Goal: Transaction & Acquisition: Subscribe to service/newsletter

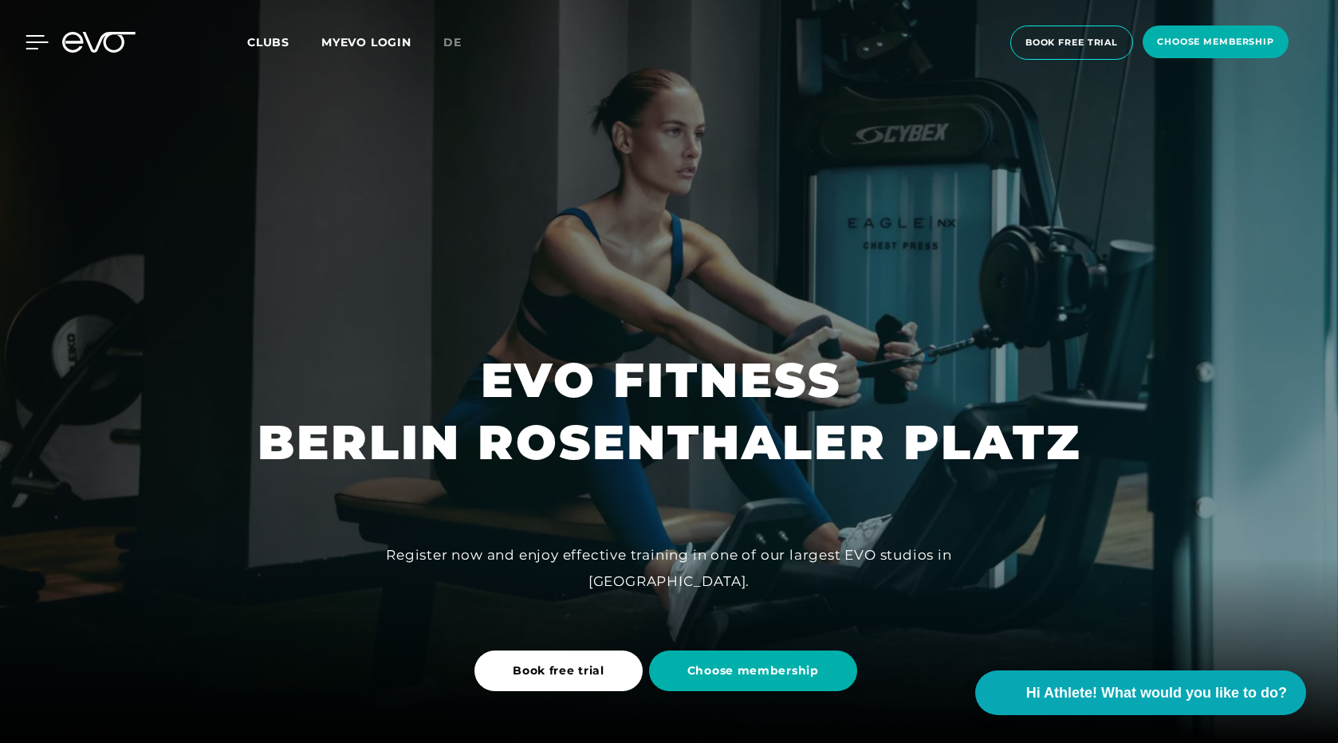
click at [39, 41] on icon at bounding box center [37, 42] width 23 height 14
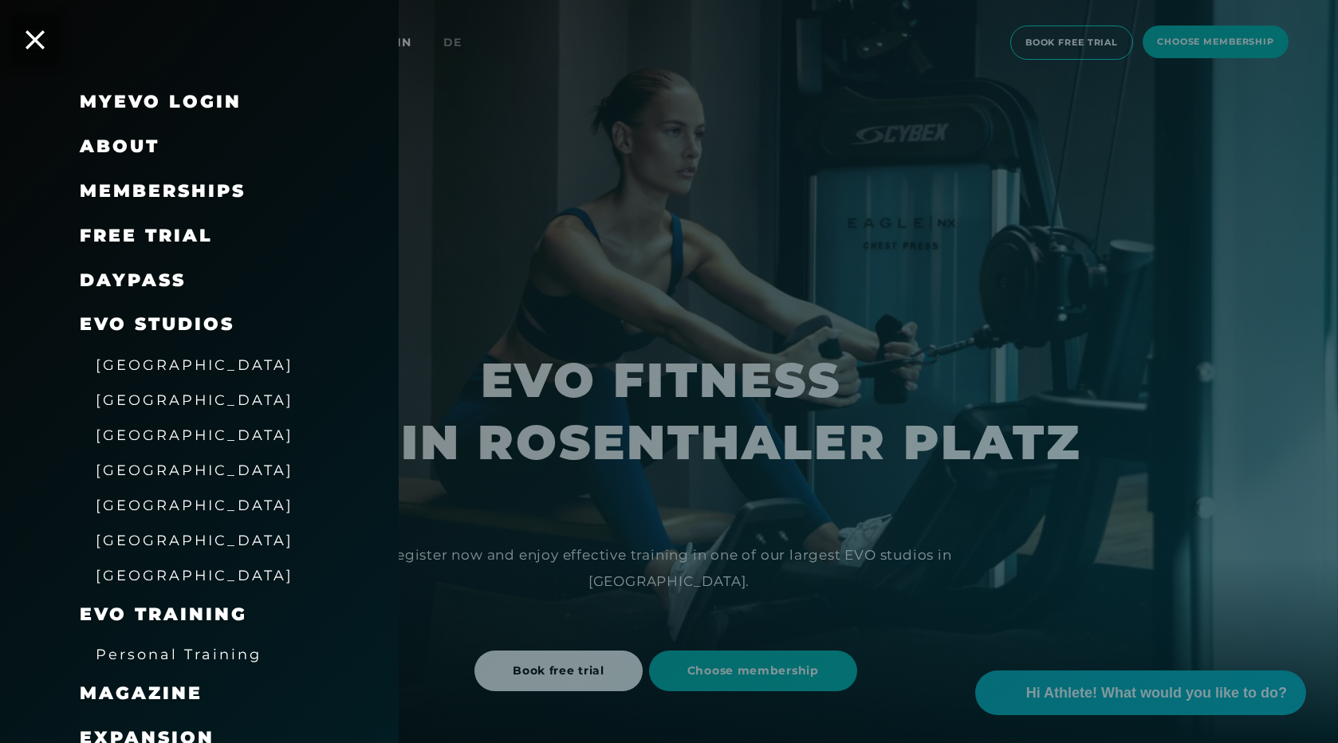
click at [134, 190] on span "Memberships" at bounding box center [163, 191] width 166 height 22
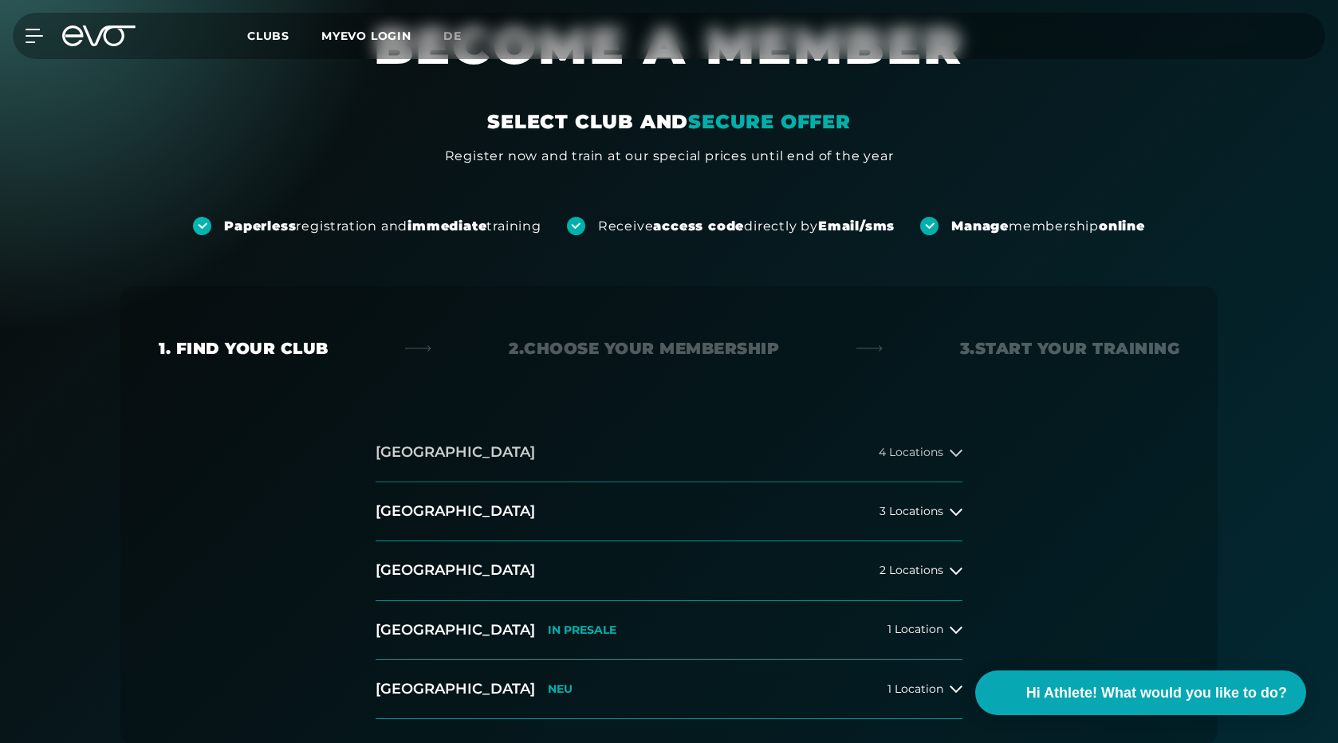
scroll to position [67, 0]
click at [429, 513] on button "[GEOGRAPHIC_DATA] 3 Locations" at bounding box center [668, 511] width 587 height 59
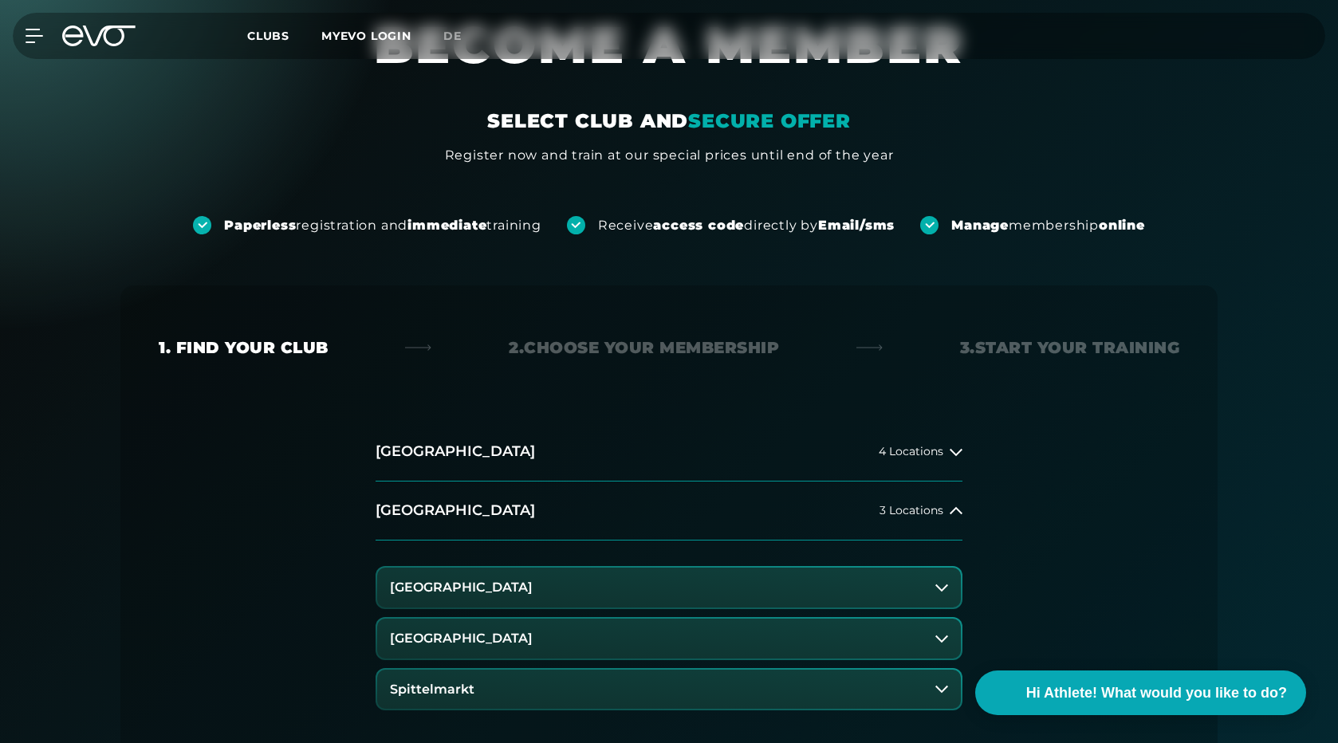
click at [485, 635] on h3 "[GEOGRAPHIC_DATA]" at bounding box center [461, 638] width 143 height 14
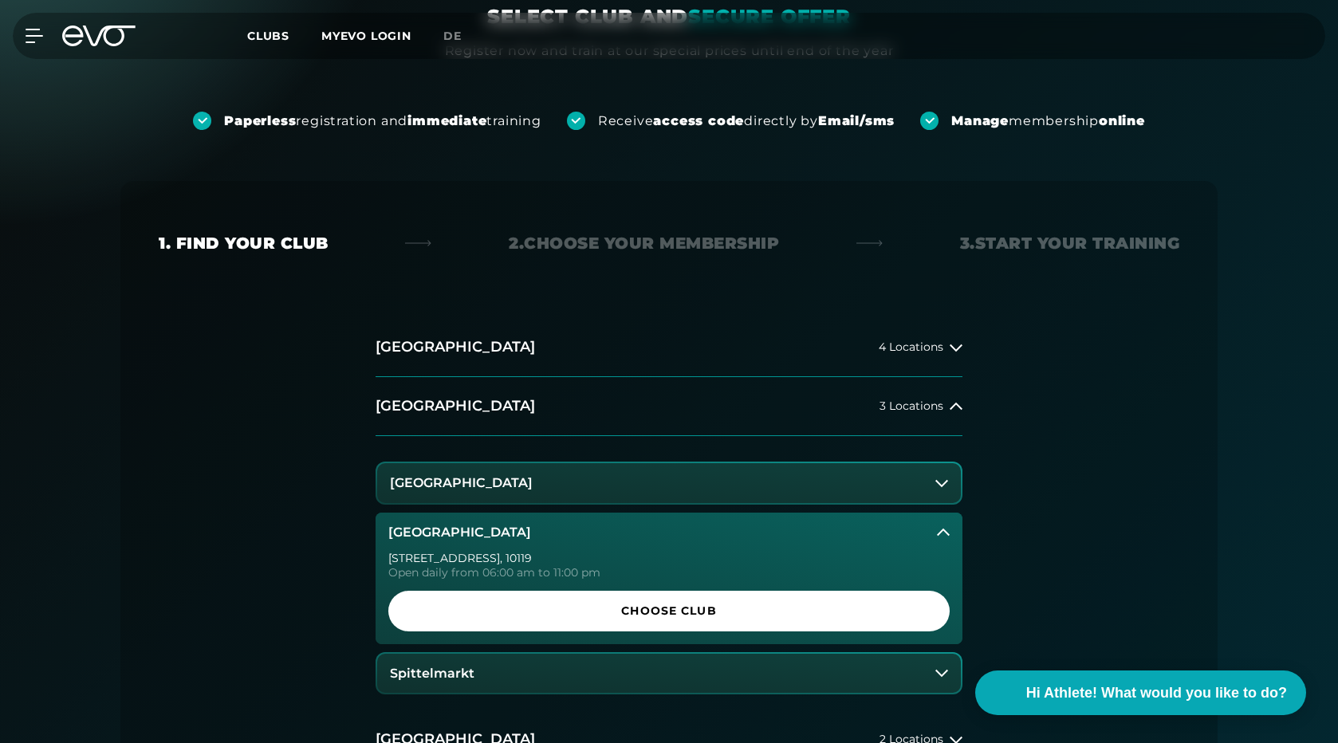
scroll to position [193, 0]
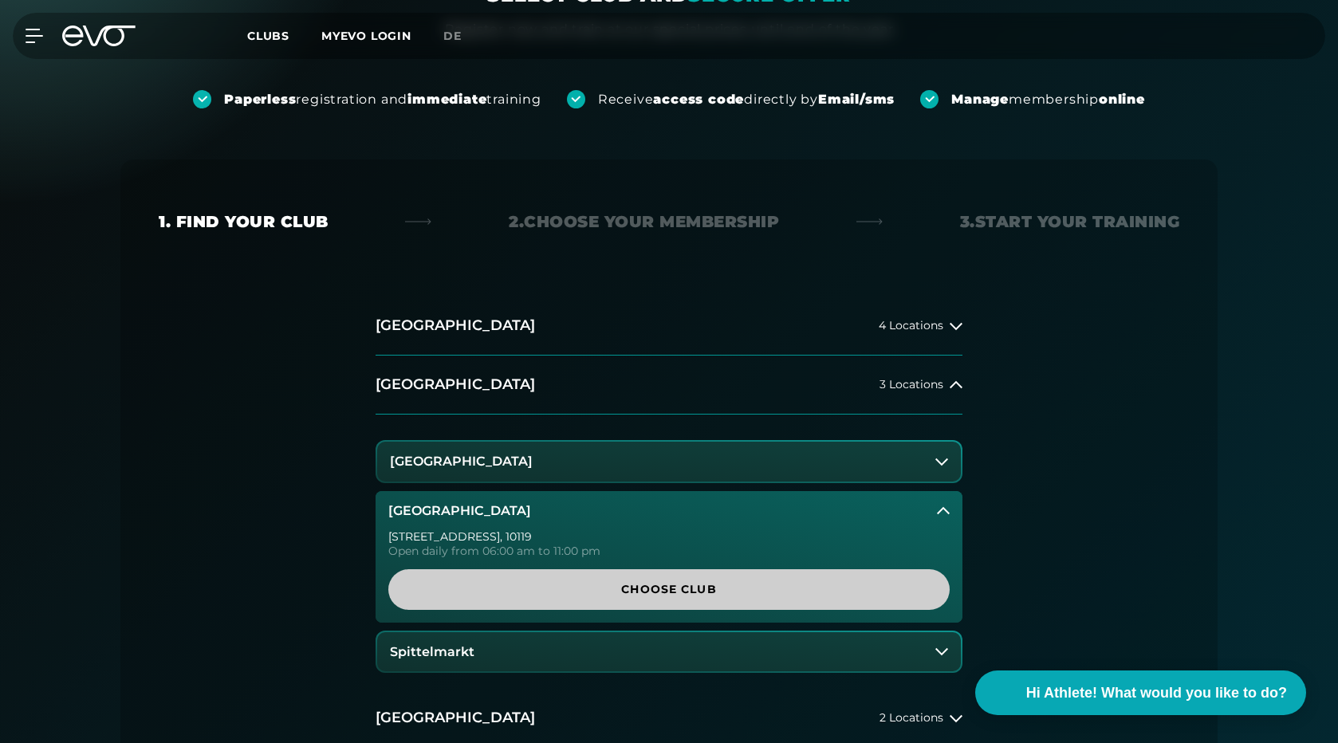
click at [570, 580] on span "Choose Club" at bounding box center [668, 589] width 561 height 41
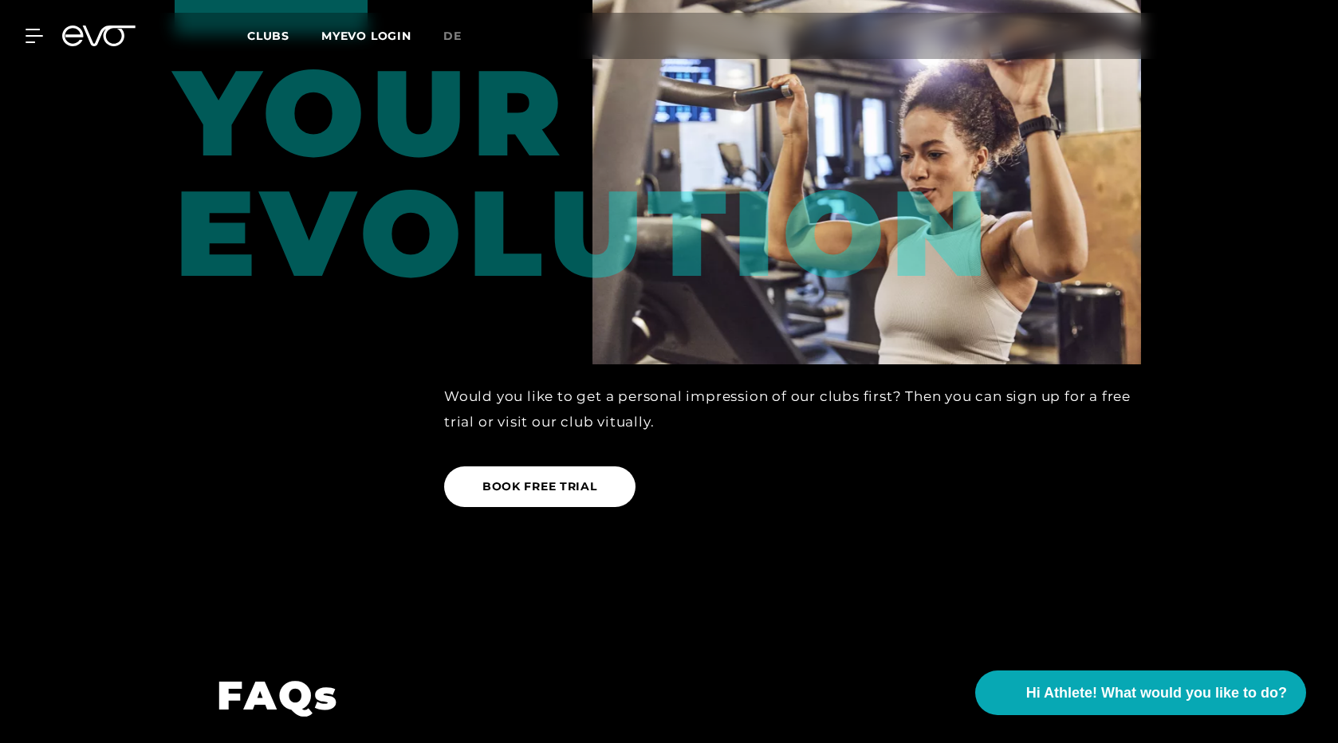
scroll to position [2512, 0]
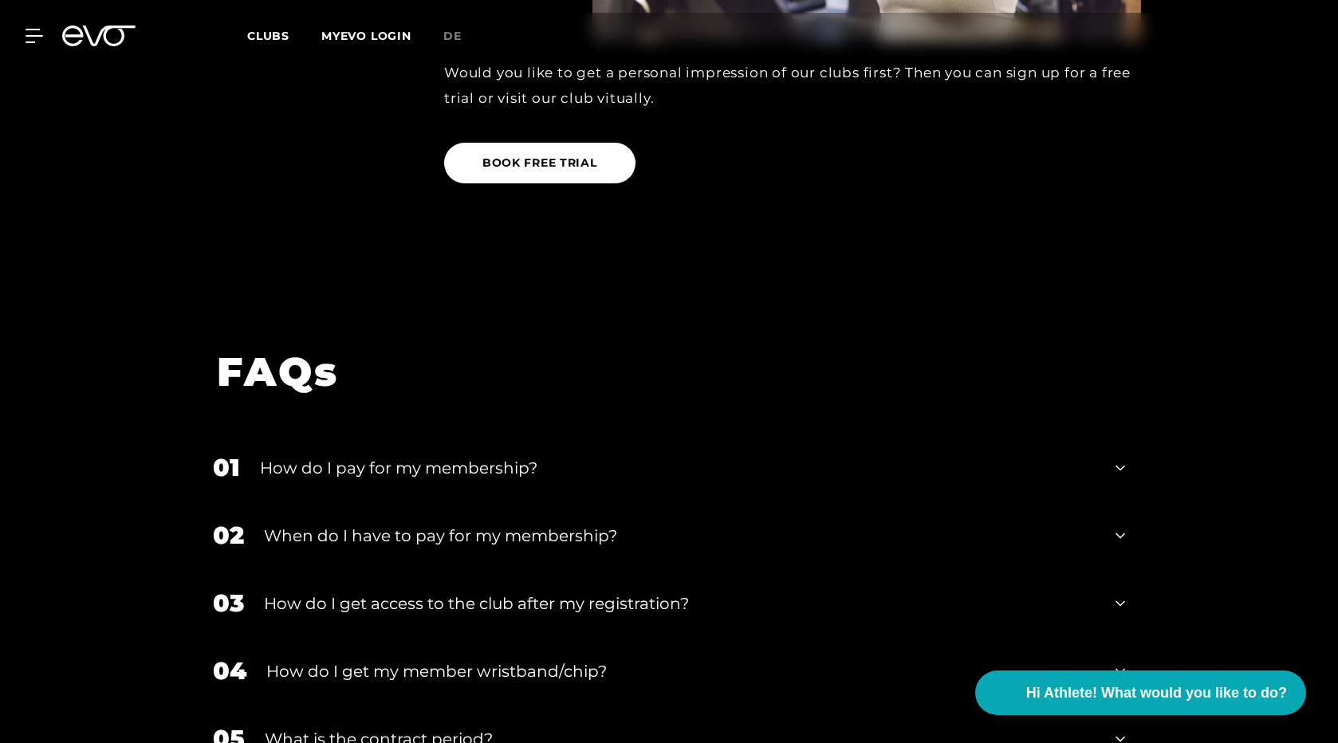
click at [379, 456] on div "How do I pay for my membership?" at bounding box center [677, 468] width 835 height 24
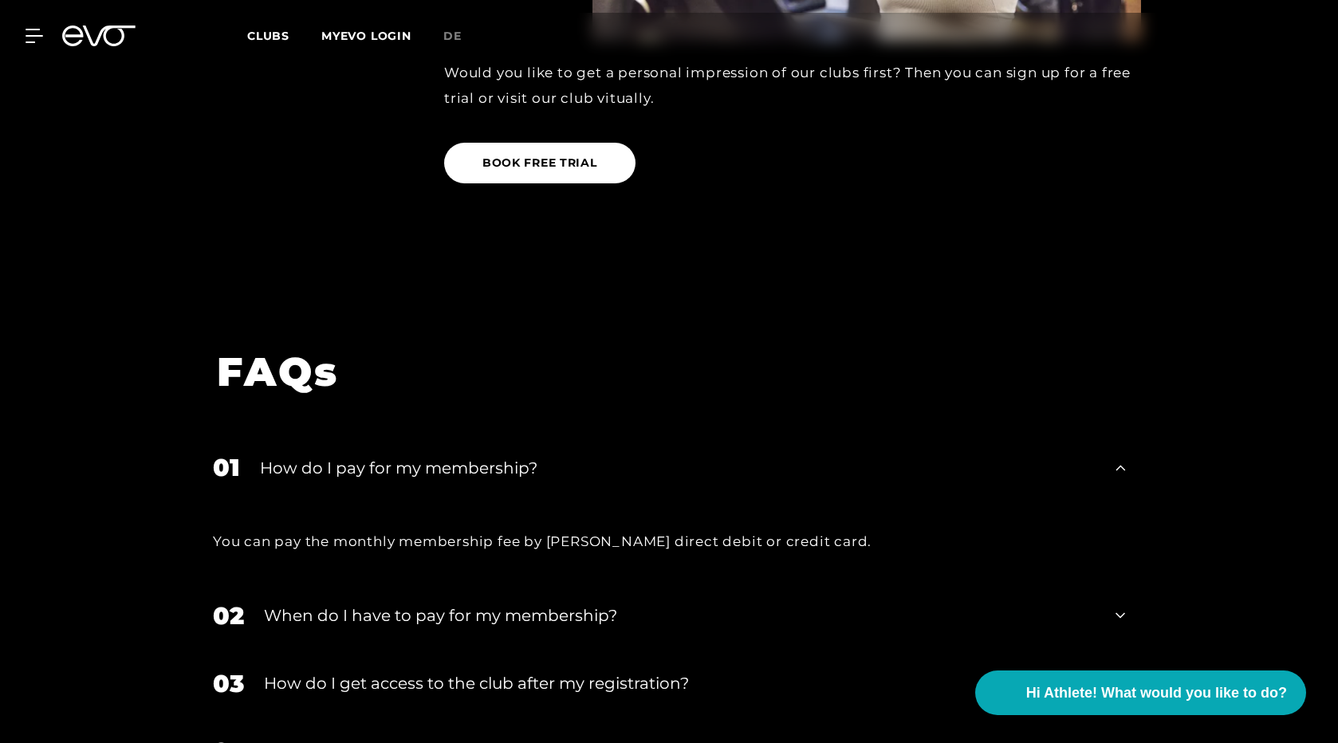
click at [379, 456] on div "How do I pay for my membership?" at bounding box center [677, 468] width 835 height 24
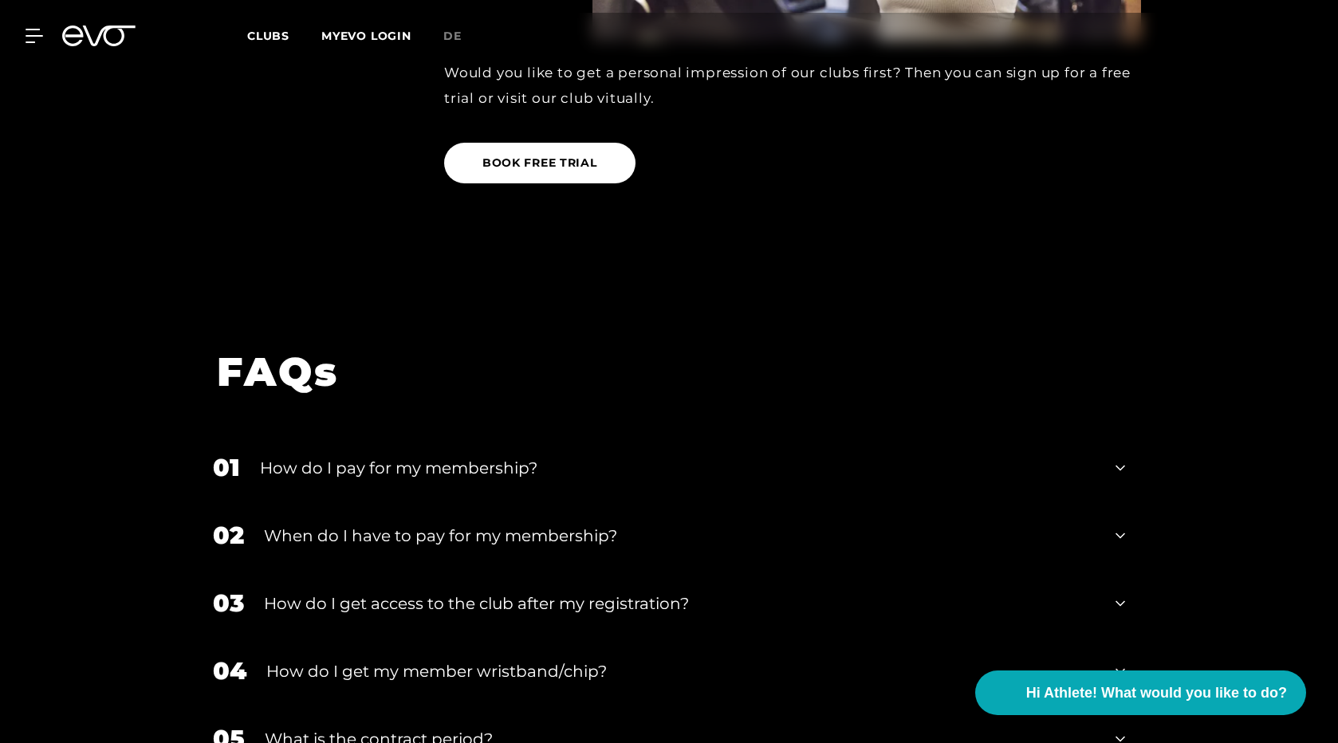
click at [368, 501] on div "02 When do I have to pay for my membership?" at bounding box center [669, 535] width 944 height 68
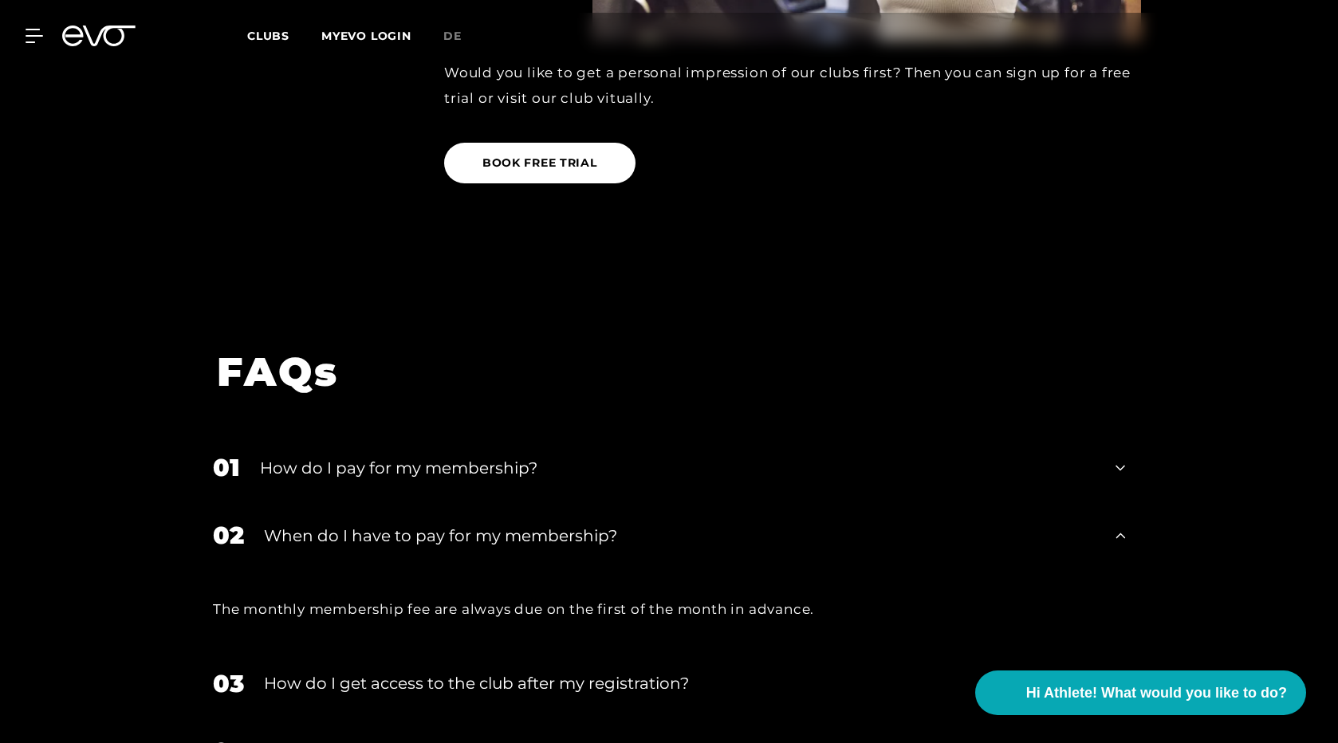
click at [368, 501] on div "02 When do I have to pay for my membership?" at bounding box center [669, 535] width 944 height 68
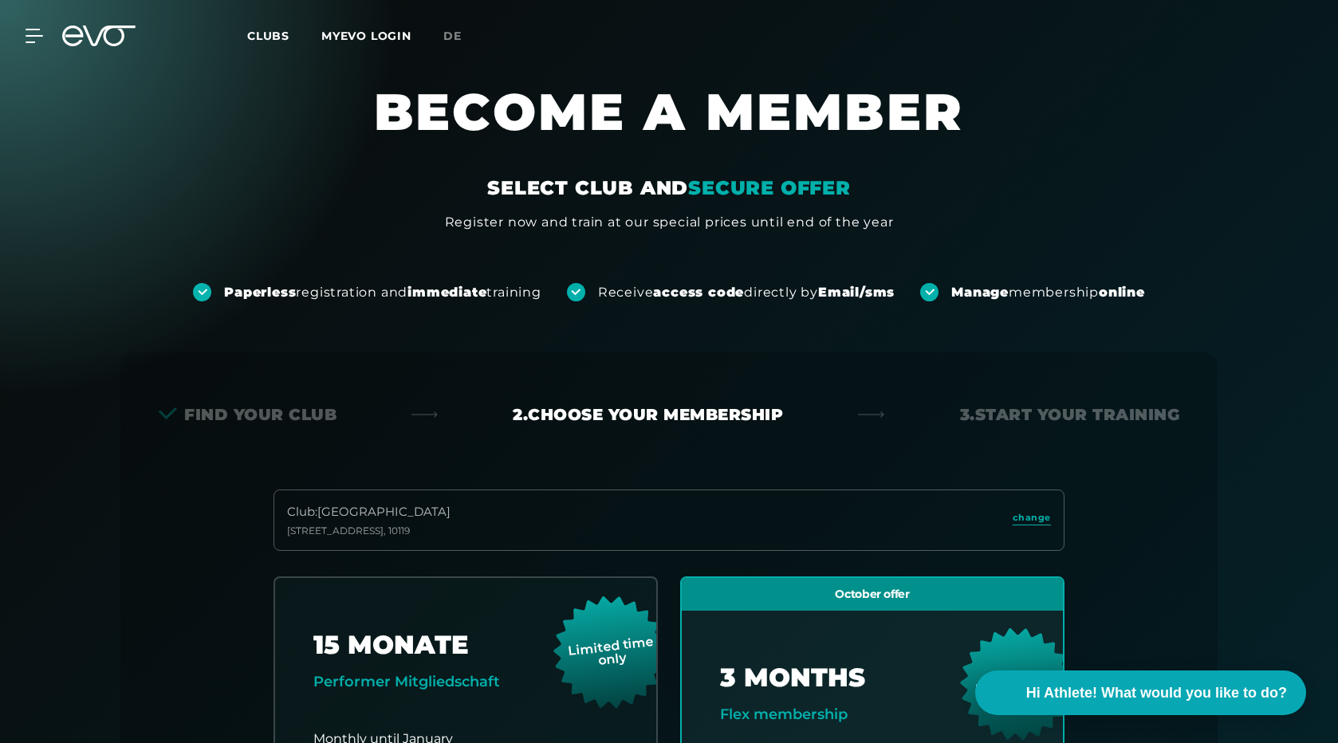
scroll to position [490, 0]
